Goal: Task Accomplishment & Management: Use online tool/utility

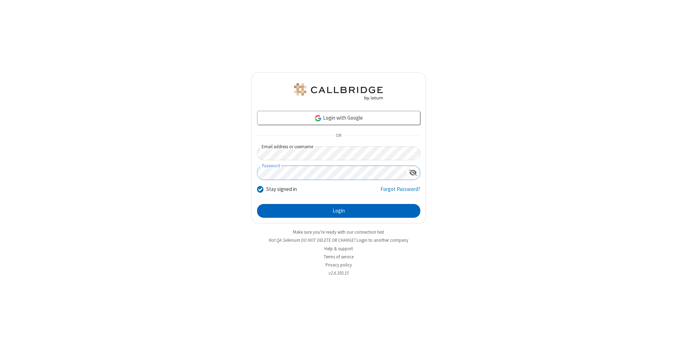
click at [339, 211] on button "Login" at bounding box center [338, 211] width 163 height 14
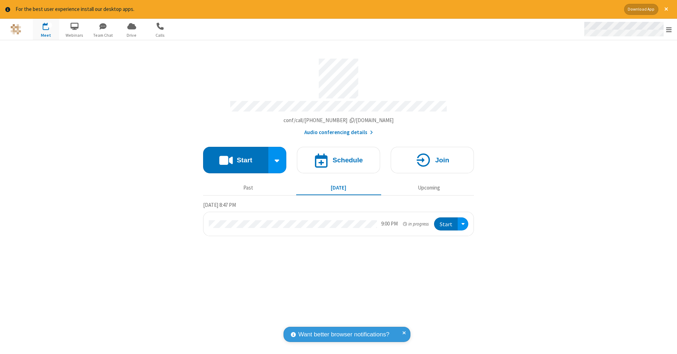
click at [669, 30] on span "Open menu" at bounding box center [669, 29] width 6 height 7
click at [132, 35] on span "Drive" at bounding box center [132, 35] width 26 height 6
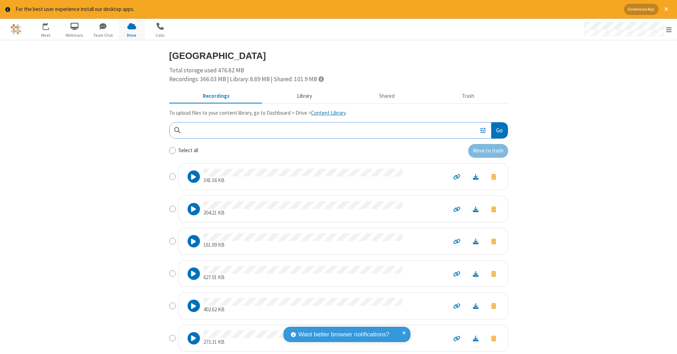
click at [301, 95] on button "Library" at bounding box center [304, 95] width 83 height 13
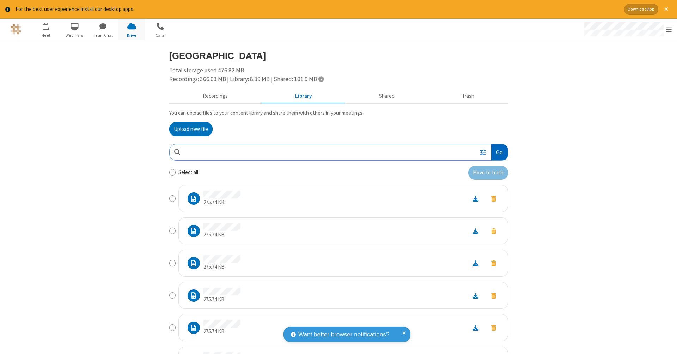
click at [497, 151] on button "Go" at bounding box center [499, 152] width 16 height 16
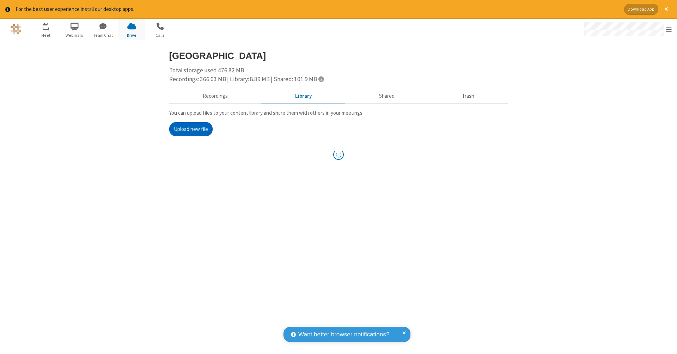
click at [188, 128] on button "Upload new file" at bounding box center [190, 129] width 43 height 14
